Goal: Transaction & Acquisition: Download file/media

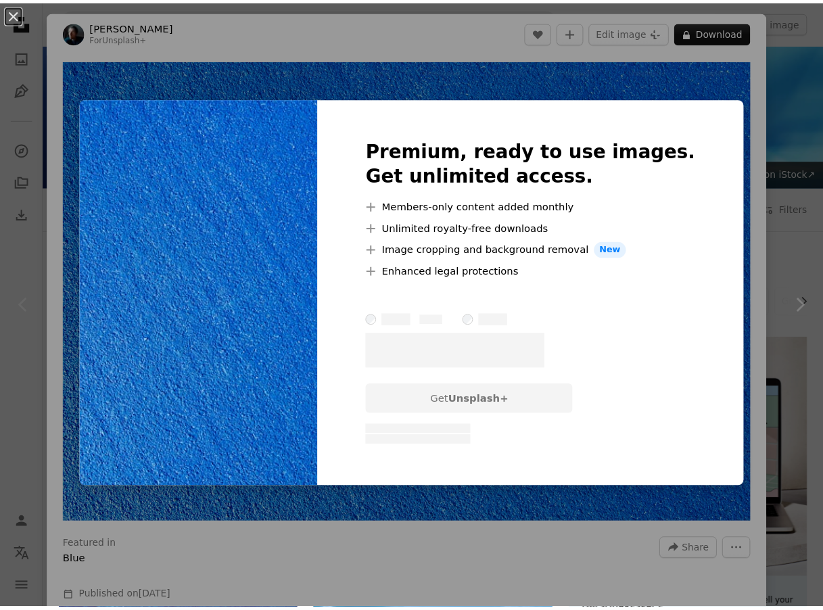
scroll to position [135, 0]
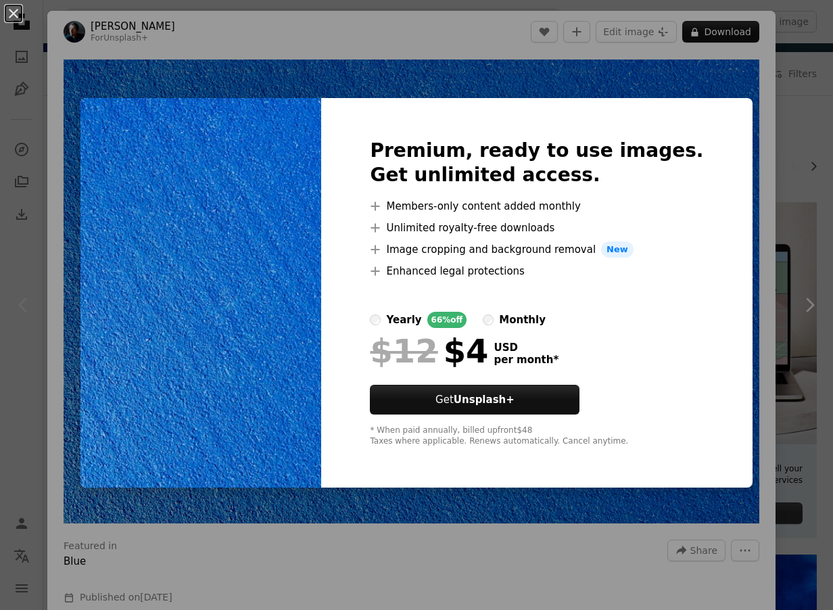
click at [368, 54] on div "An X shape Premium, ready to use images. Get unlimited access. A plus sign Memb…" at bounding box center [416, 305] width 833 height 610
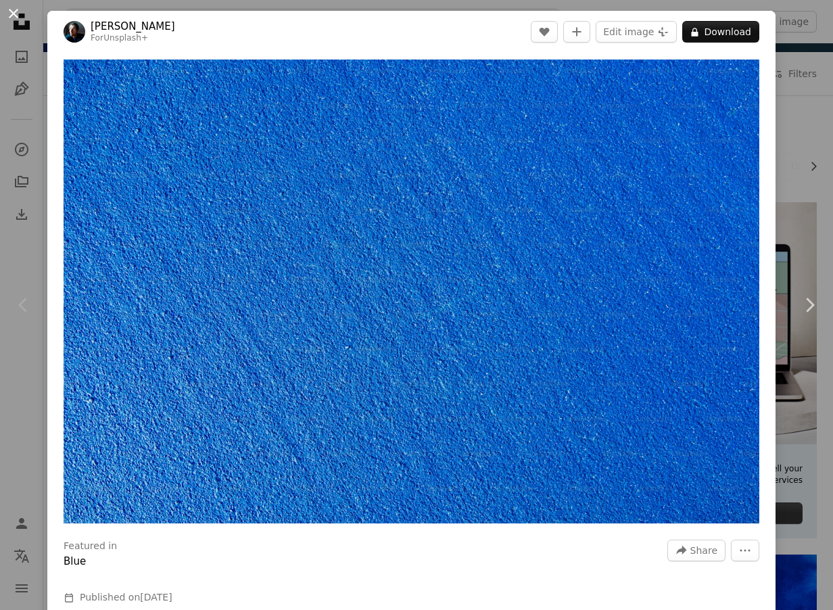
click at [9, 11] on button "An X shape" at bounding box center [13, 13] width 16 height 16
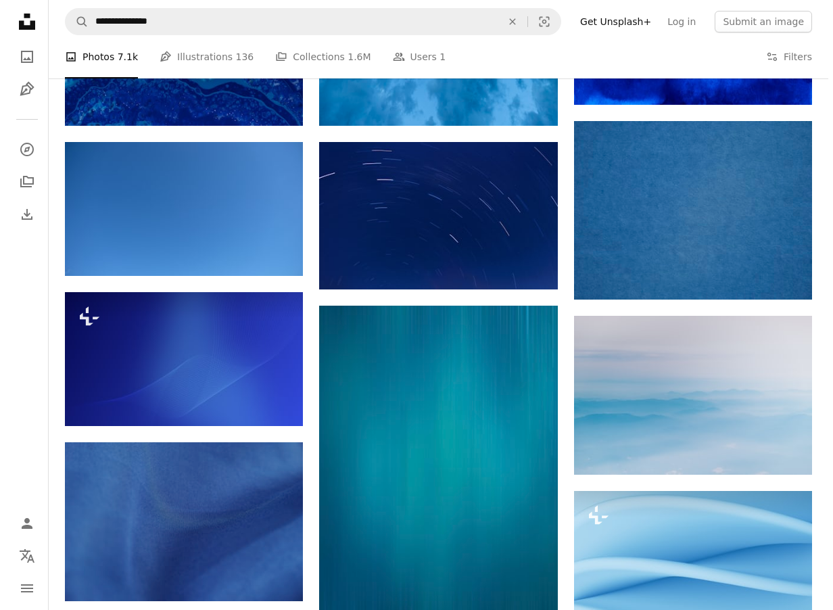
scroll to position [909, 0]
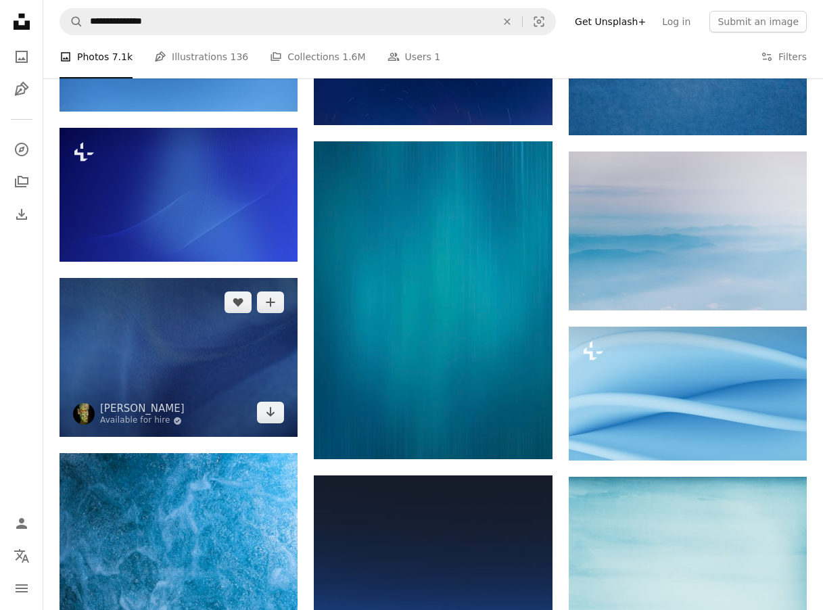
click at [195, 329] on img at bounding box center [178, 357] width 238 height 159
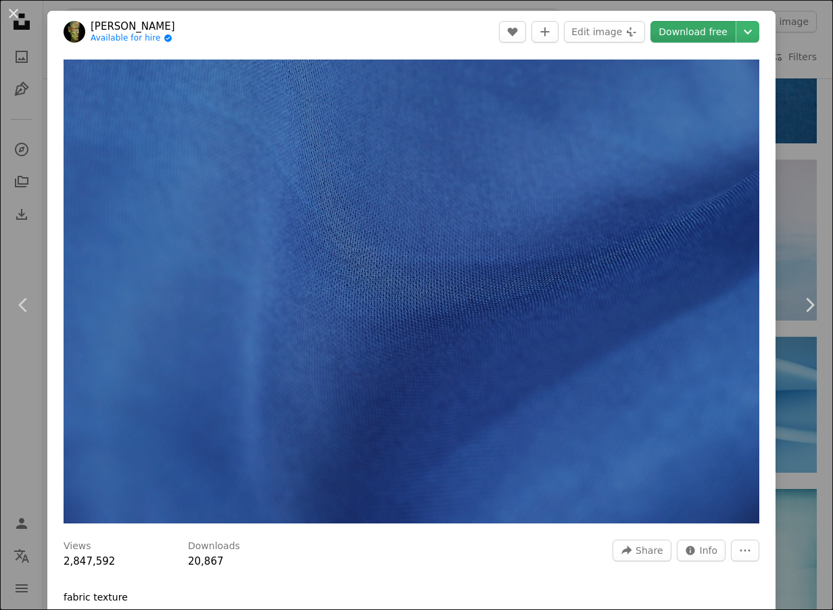
click at [689, 30] on link "Download free" at bounding box center [692, 32] width 85 height 22
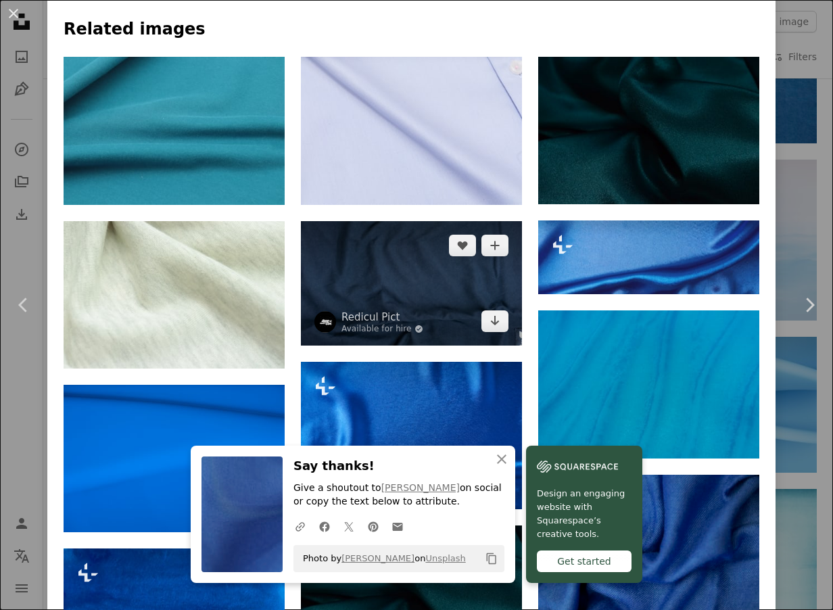
scroll to position [1149, 0]
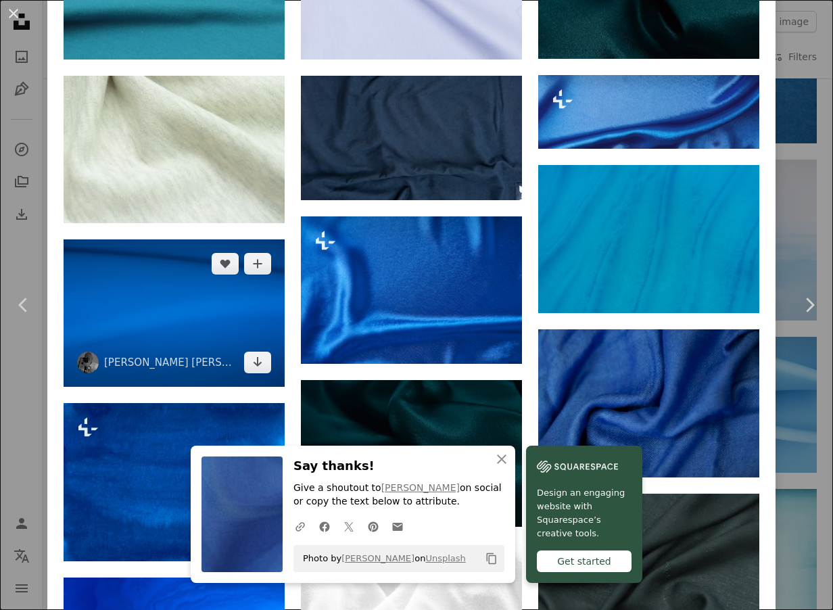
click at [224, 300] on img at bounding box center [174, 312] width 221 height 147
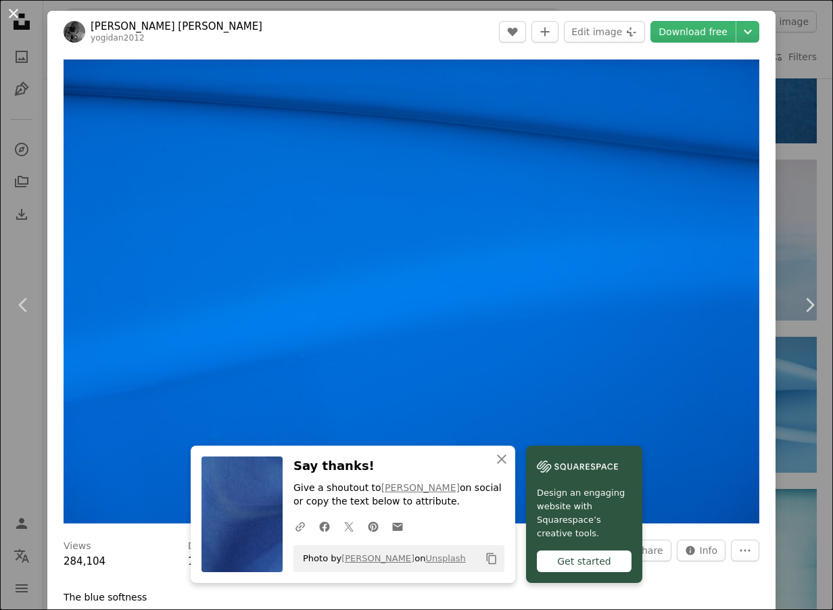
click at [16, 9] on button "An X shape" at bounding box center [13, 13] width 16 height 16
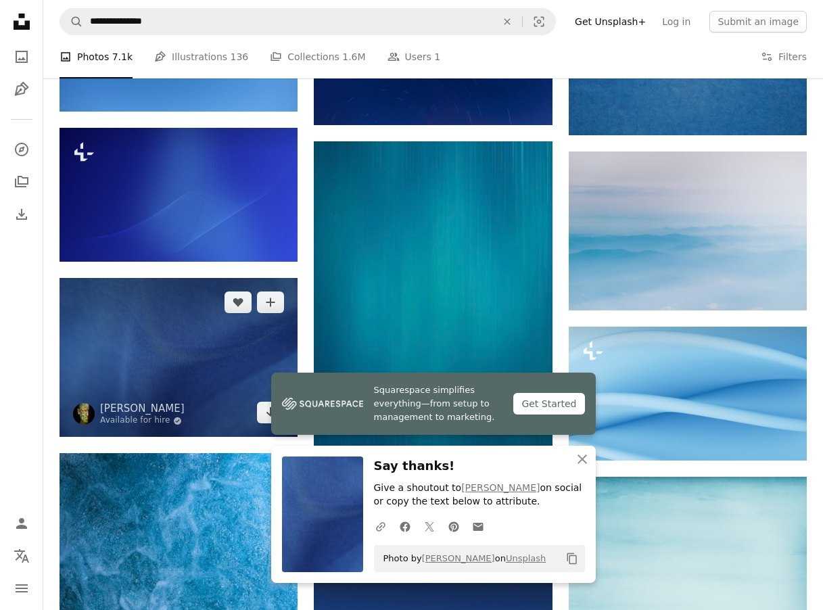
click at [112, 312] on img at bounding box center [178, 357] width 238 height 159
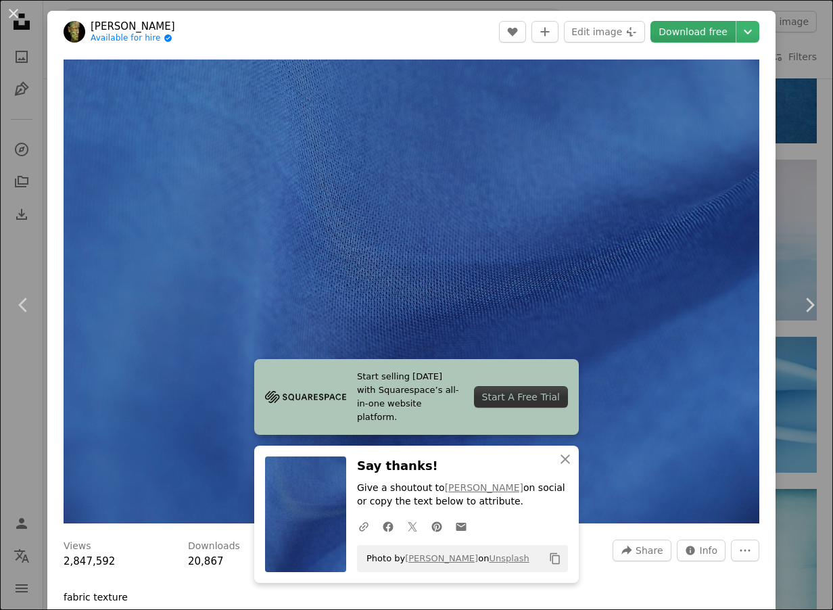
click at [712, 32] on link "Download free" at bounding box center [692, 32] width 85 height 22
